Goal: Task Accomplishment & Management: Complete application form

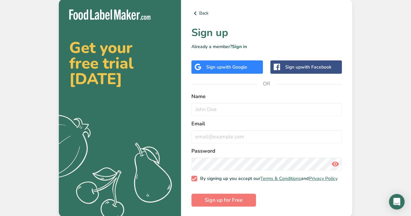
click at [223, 60] on div "Sign up with Google" at bounding box center [226, 66] width 71 height 13
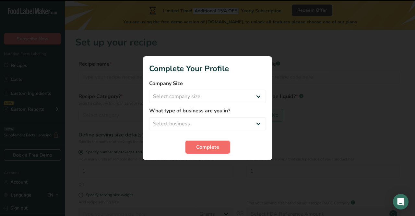
click at [215, 144] on span "Complete" at bounding box center [207, 147] width 23 height 8
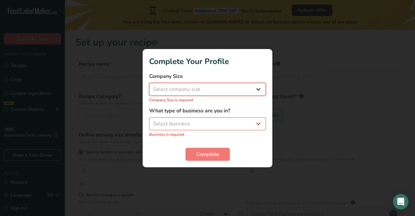
click at [253, 91] on select "Select company size Fewer than 10 Employees 10 to 50 Employees 51 to 500 Employ…" at bounding box center [207, 89] width 117 height 13
select select "1"
click at [149, 86] on select "Select company size Fewer than 10 Employees 10 to 50 Employees 51 to 500 Employ…" at bounding box center [207, 89] width 117 height 13
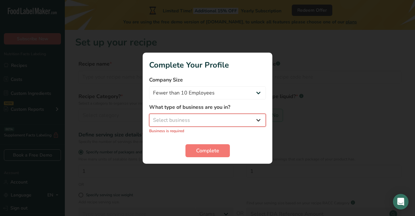
click at [234, 120] on select "Select business Packaged Food Manufacturer Restaurant & Cafe Bakery Meal Plans …" at bounding box center [207, 120] width 117 height 13
select select "8"
click at [149, 117] on select "Select business Packaged Food Manufacturer Restaurant & Cafe Bakery Meal Plans …" at bounding box center [207, 120] width 117 height 13
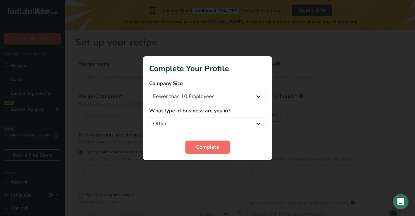
click at [208, 141] on button "Complete" at bounding box center [208, 147] width 44 height 13
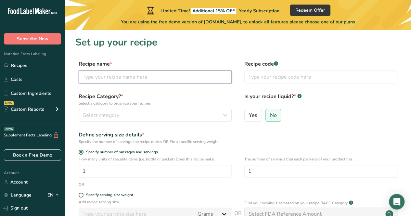
click at [162, 78] on input "text" at bounding box center [155, 76] width 153 height 13
type input "Blue Snow Skin Mooncake"
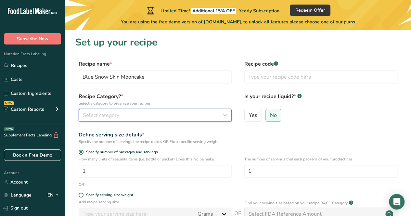
click at [184, 113] on div "Select category" at bounding box center [153, 115] width 141 height 8
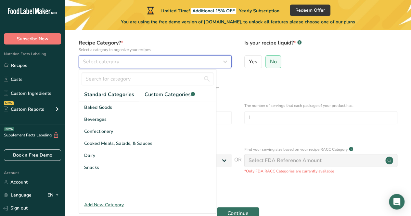
scroll to position [53, 0]
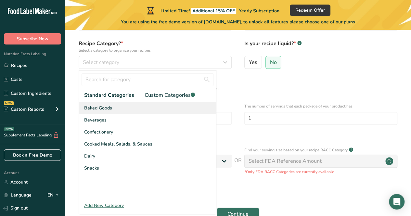
click at [159, 106] on div "Baked Goods" at bounding box center [147, 108] width 137 height 12
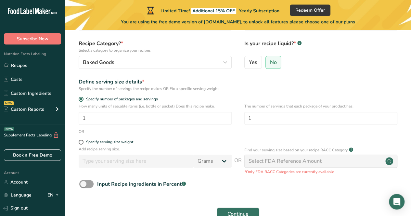
click at [144, 103] on p "How many units of sealable items (i.e. bottle or packet) Does this recipe make." at bounding box center [155, 106] width 153 height 6
click at [147, 100] on span "Specify number of packages and servings" at bounding box center [120, 99] width 74 height 5
click at [83, 100] on input "Specify number of packages and servings" at bounding box center [81, 99] width 4 height 4
click at [81, 143] on span at bounding box center [81, 142] width 5 height 5
click at [81, 143] on input "Specify serving size weight" at bounding box center [81, 142] width 4 height 4
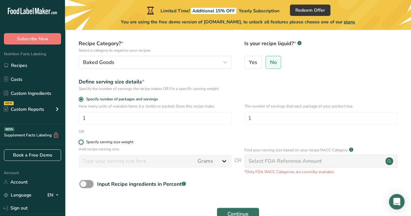
radio input "true"
radio input "false"
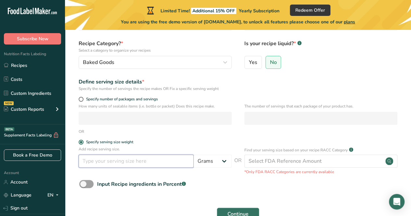
click at [146, 166] on input "number" at bounding box center [136, 160] width 115 height 13
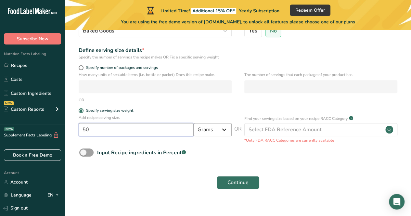
scroll to position [92, 0]
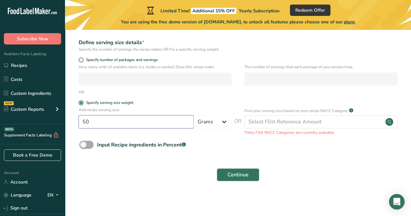
type input "50"
click at [85, 143] on span at bounding box center [86, 145] width 14 height 8
click at [83, 143] on input "Input Recipe ingredients in Percent .a-a{fill:#347362;}.b-a{fill:#fff;}" at bounding box center [81, 144] width 4 height 4
checkbox input "true"
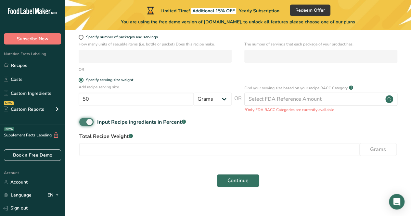
scroll to position [115, 0]
click at [117, 153] on input "number" at bounding box center [219, 149] width 280 height 13
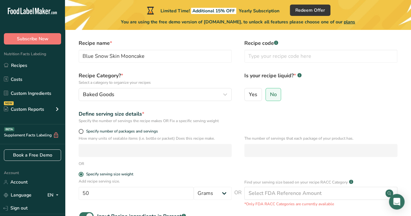
scroll to position [121, 0]
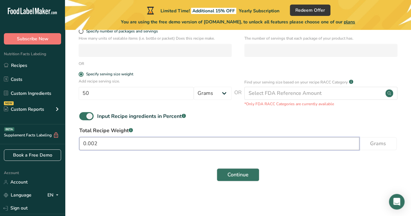
type input "0"
type input "650"
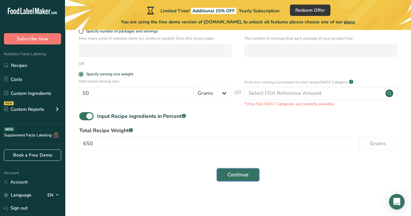
click at [232, 177] on span "Continue" at bounding box center [237, 175] width 21 height 8
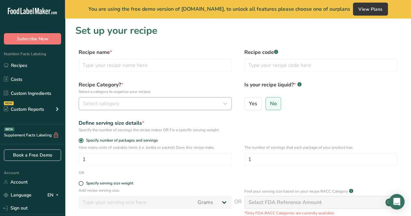
scroll to position [80, 0]
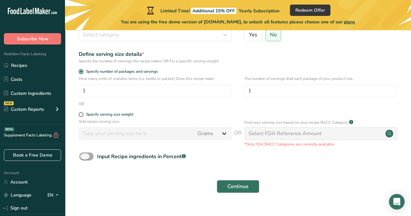
click at [92, 158] on span at bounding box center [86, 156] width 14 height 8
click at [83, 158] on input "Input Recipe ingredients in Percent .a-a{fill:#347362;}.b-a{fill:#fff;}" at bounding box center [81, 156] width 4 height 4
checkbox input "true"
